Goal: Task Accomplishment & Management: Manage account settings

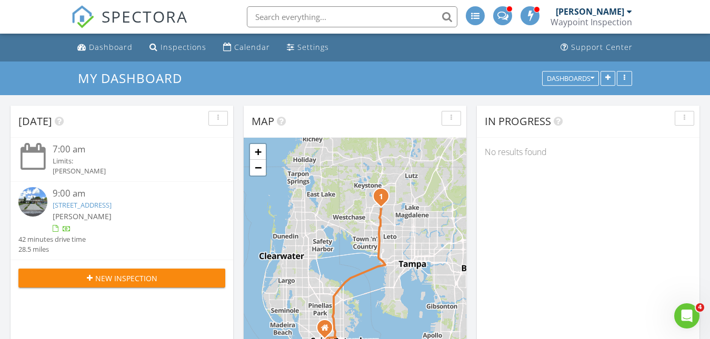
click at [112, 205] on link "14114 Village View Dr, Tampa, FL 33624" at bounding box center [82, 205] width 59 height 9
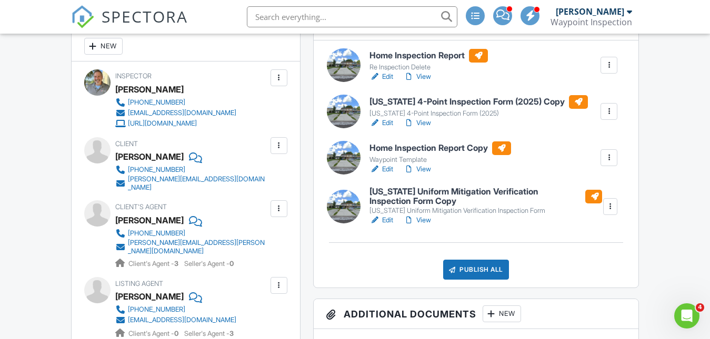
scroll to position [262, 0]
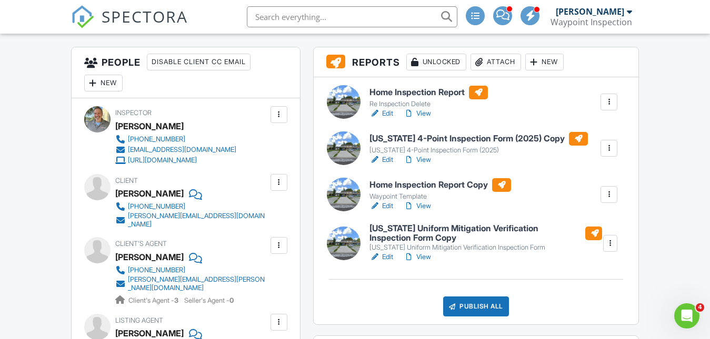
click at [418, 159] on link "View" at bounding box center [417, 160] width 27 height 11
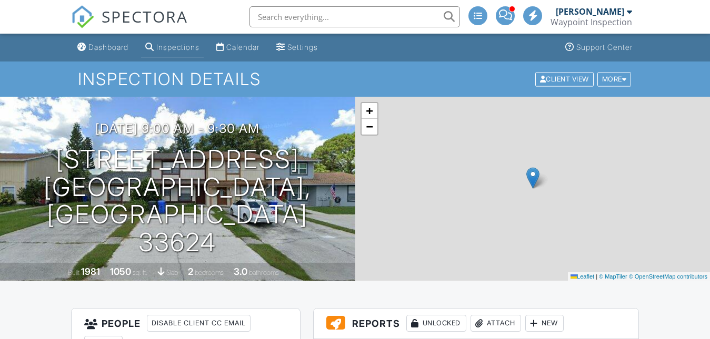
scroll to position [226, 0]
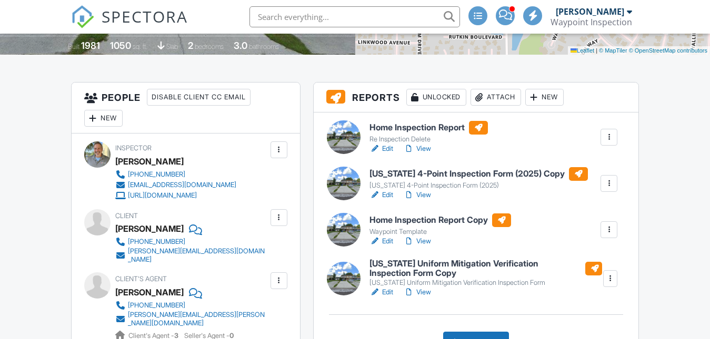
click at [607, 138] on div at bounding box center [609, 137] width 11 height 11
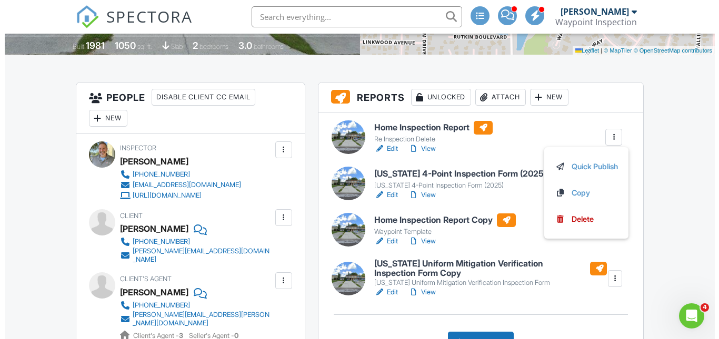
scroll to position [0, 0]
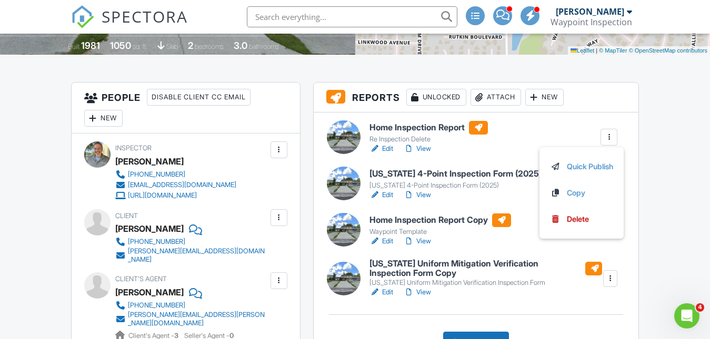
click at [608, 138] on div at bounding box center [609, 137] width 11 height 11
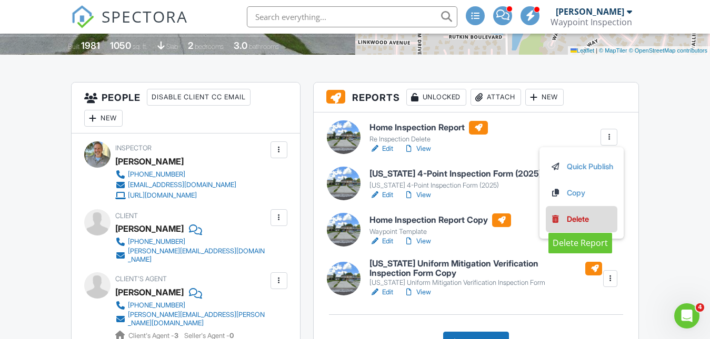
click at [574, 218] on div "Delete" at bounding box center [578, 220] width 22 height 12
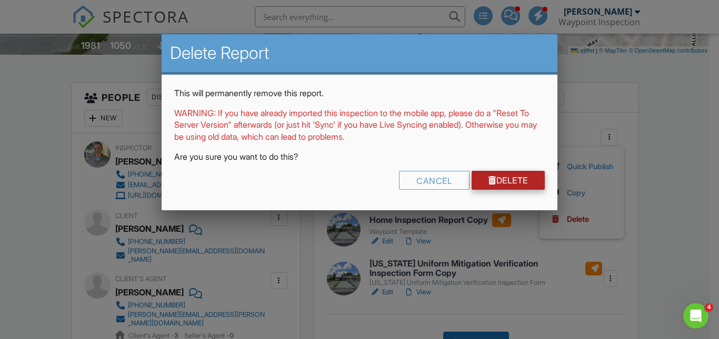
click at [508, 177] on link "Delete" at bounding box center [508, 180] width 73 height 19
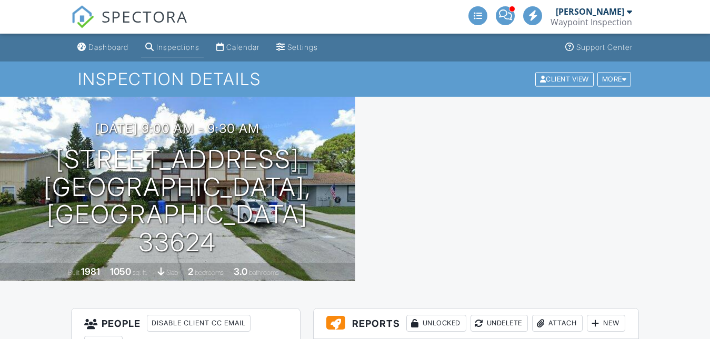
scroll to position [281, 0]
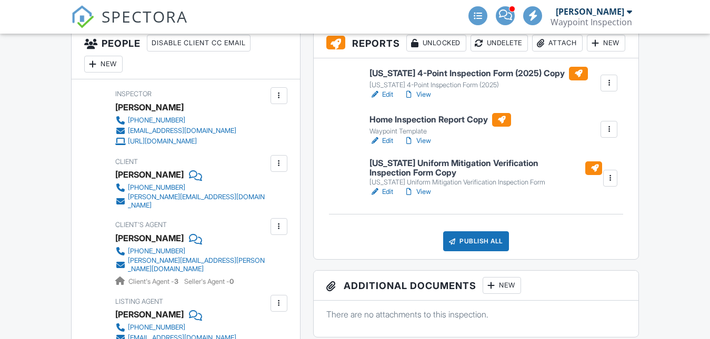
click at [610, 184] on div at bounding box center [610, 178] width 11 height 11
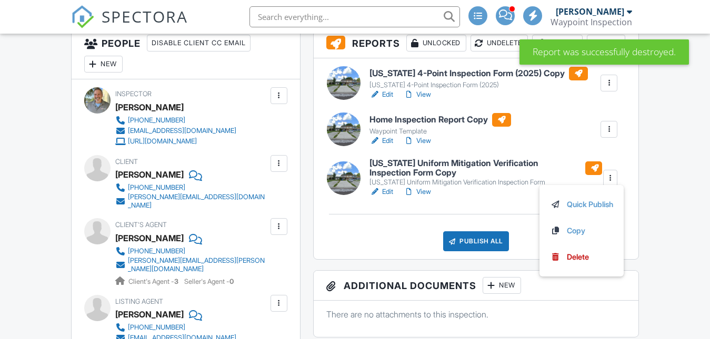
scroll to position [368, 0]
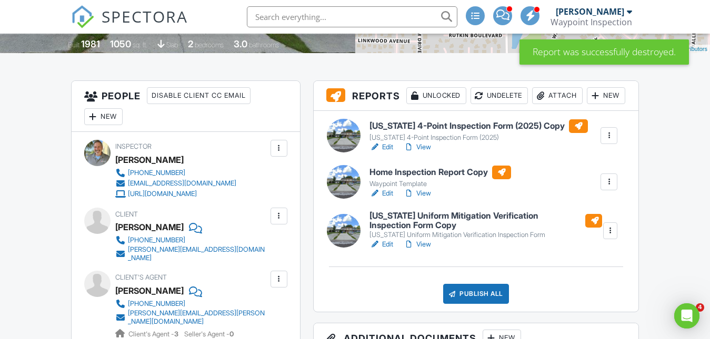
scroll to position [0, 0]
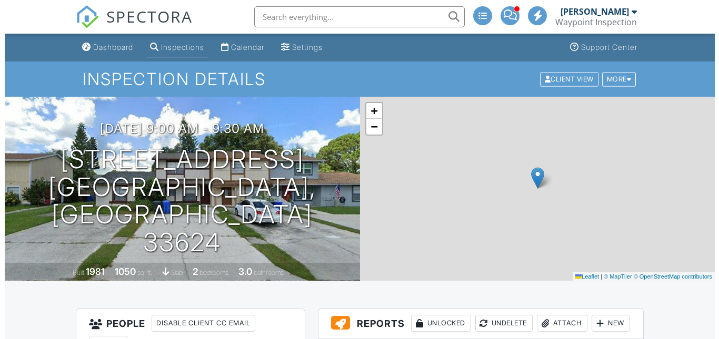
scroll to position [377, 0]
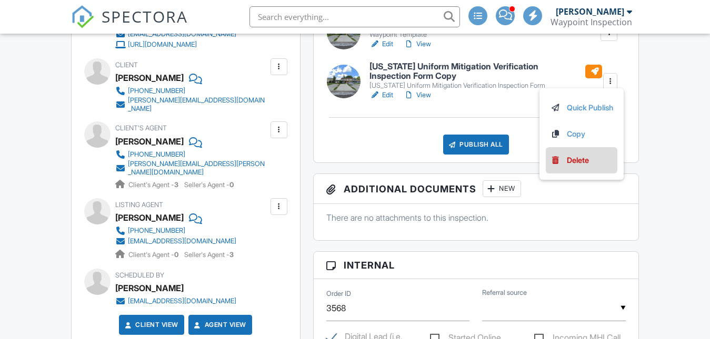
click at [568, 166] on div "Delete" at bounding box center [578, 161] width 22 height 12
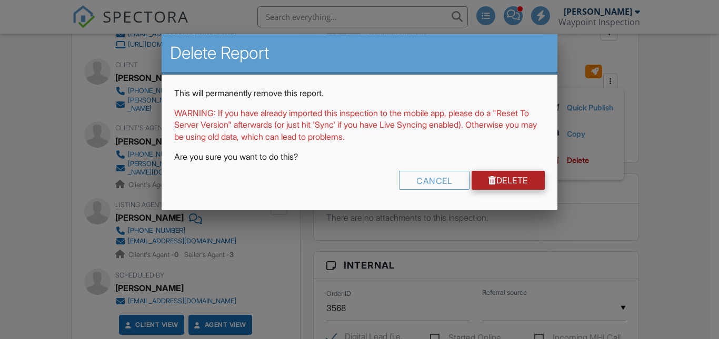
click at [505, 178] on link "Delete" at bounding box center [508, 180] width 73 height 19
